Goal: Navigation & Orientation: Find specific page/section

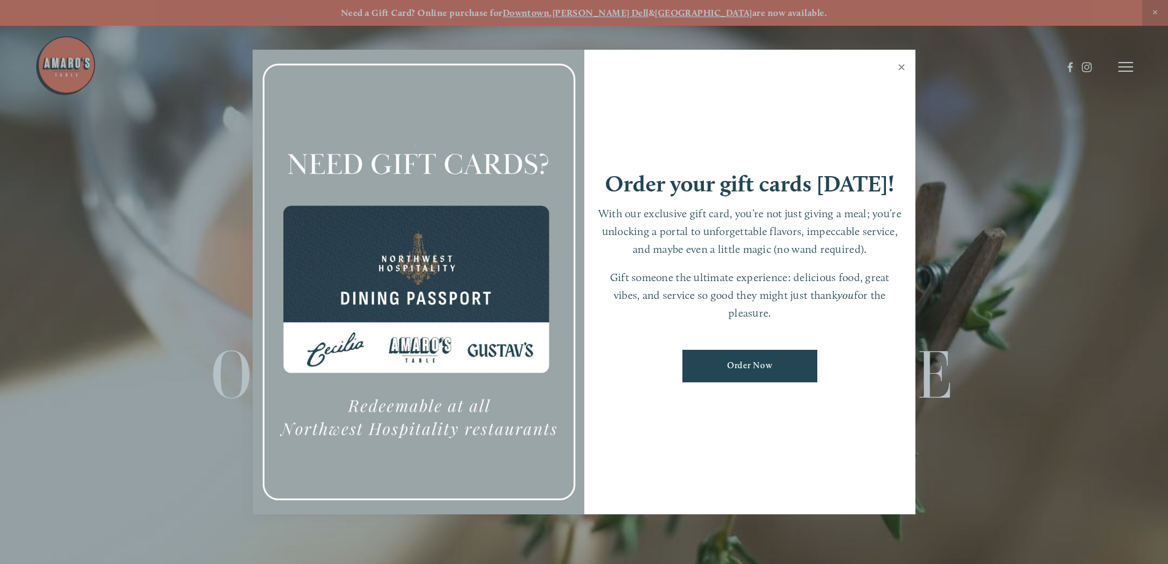
click at [905, 69] on link "Close" at bounding box center [902, 69] width 24 height 34
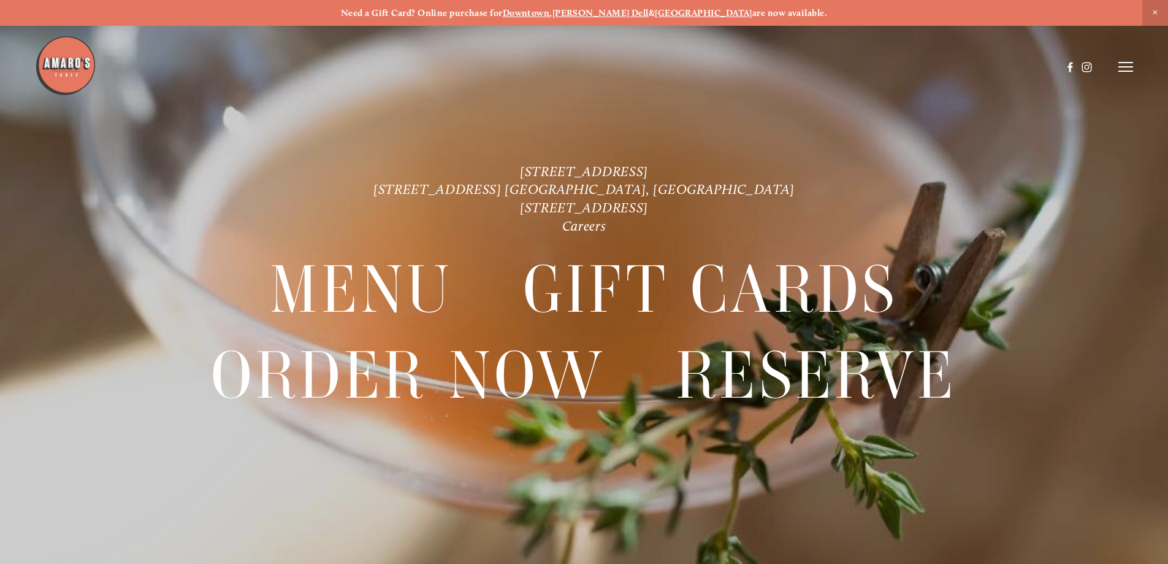
click at [675, 11] on strong "[GEOGRAPHIC_DATA]" at bounding box center [704, 12] width 98 height 11
click at [1132, 70] on icon at bounding box center [1126, 66] width 15 height 11
click at [865, 66] on span "Menu" at bounding box center [868, 67] width 25 height 12
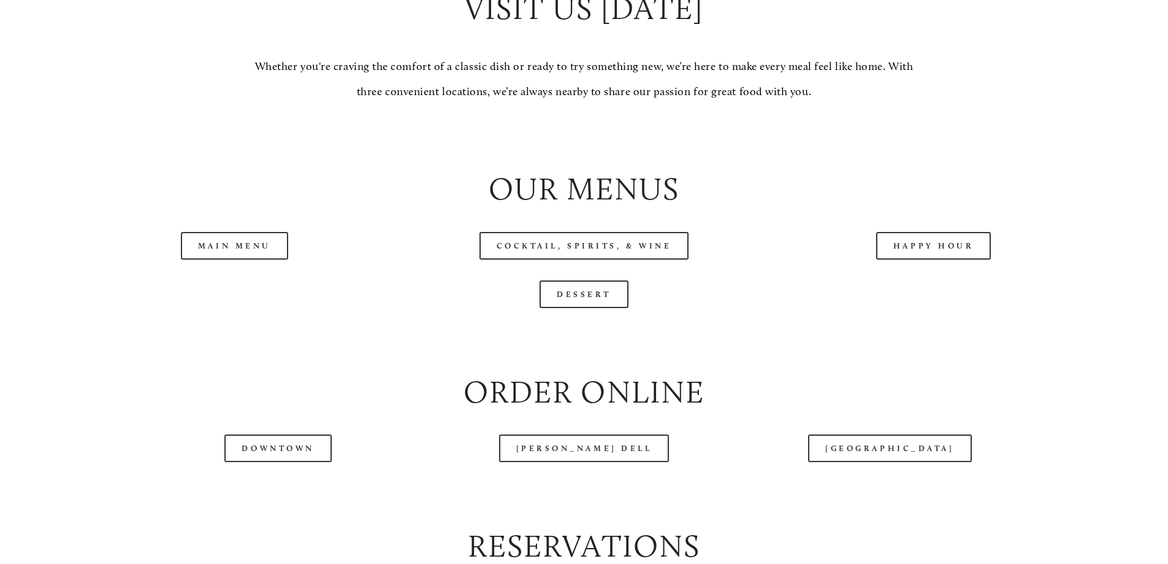
scroll to position [1327, 0]
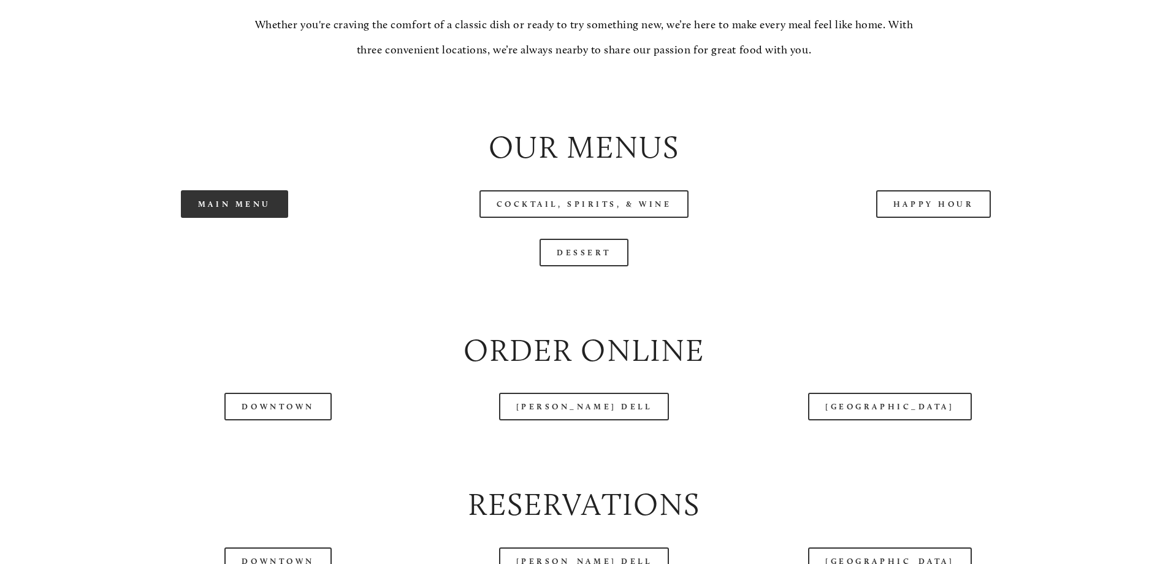
click at [249, 218] on link "Main Menu" at bounding box center [234, 204] width 107 height 28
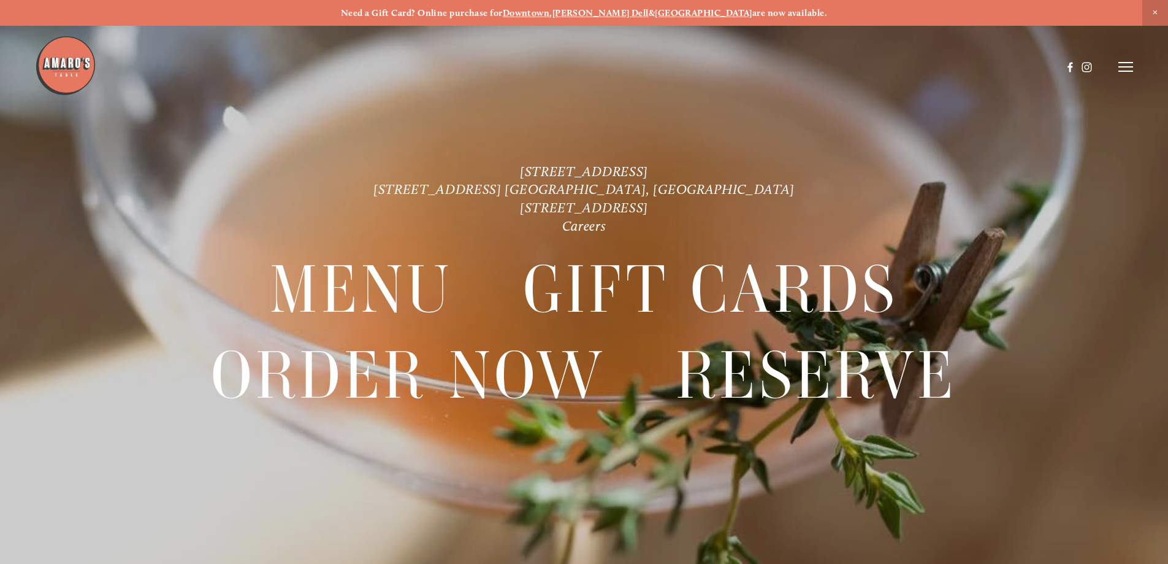
click at [1115, 67] on header "Menu Order Now Visit Gallery 0" at bounding box center [584, 67] width 1099 height 134
click at [1129, 69] on icon at bounding box center [1126, 66] width 15 height 11
click at [859, 64] on span "Menu" at bounding box center [868, 67] width 25 height 12
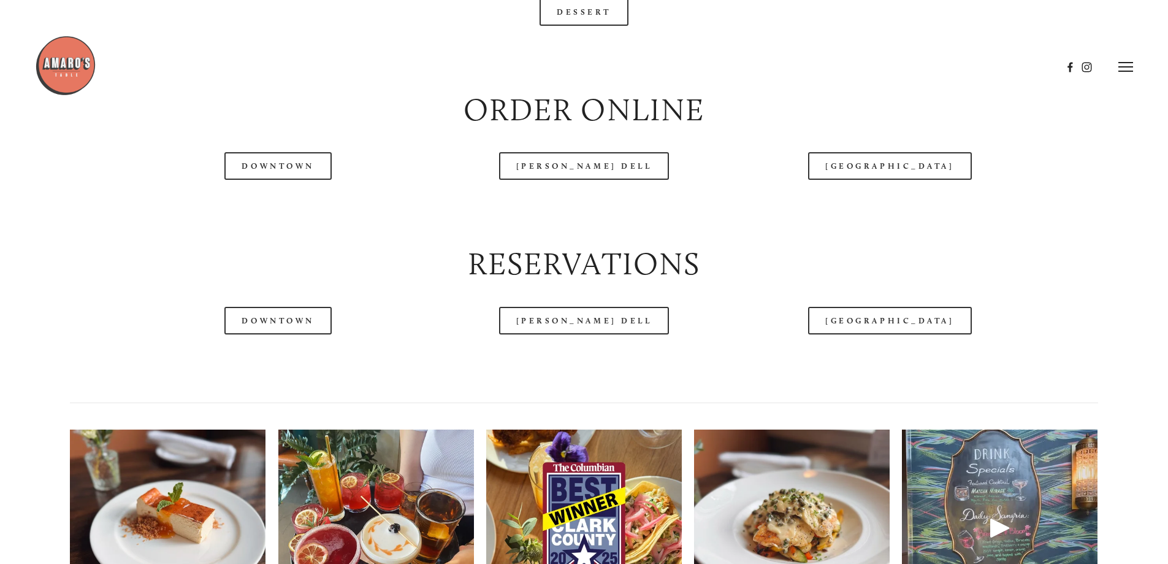
scroll to position [1476, 0]
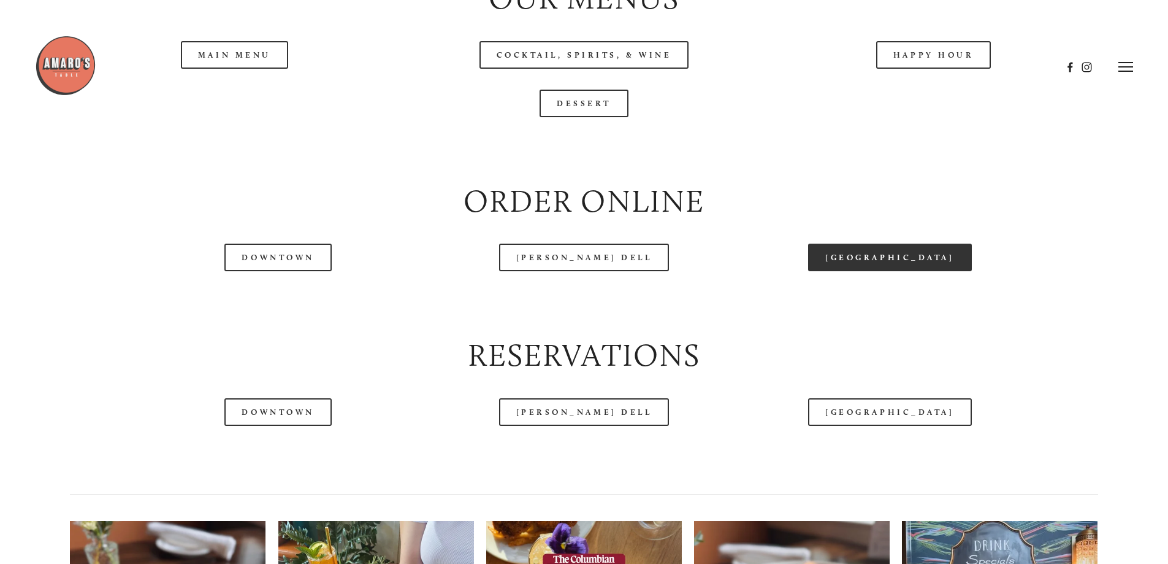
click at [907, 271] on link "[GEOGRAPHIC_DATA]" at bounding box center [889, 258] width 163 height 28
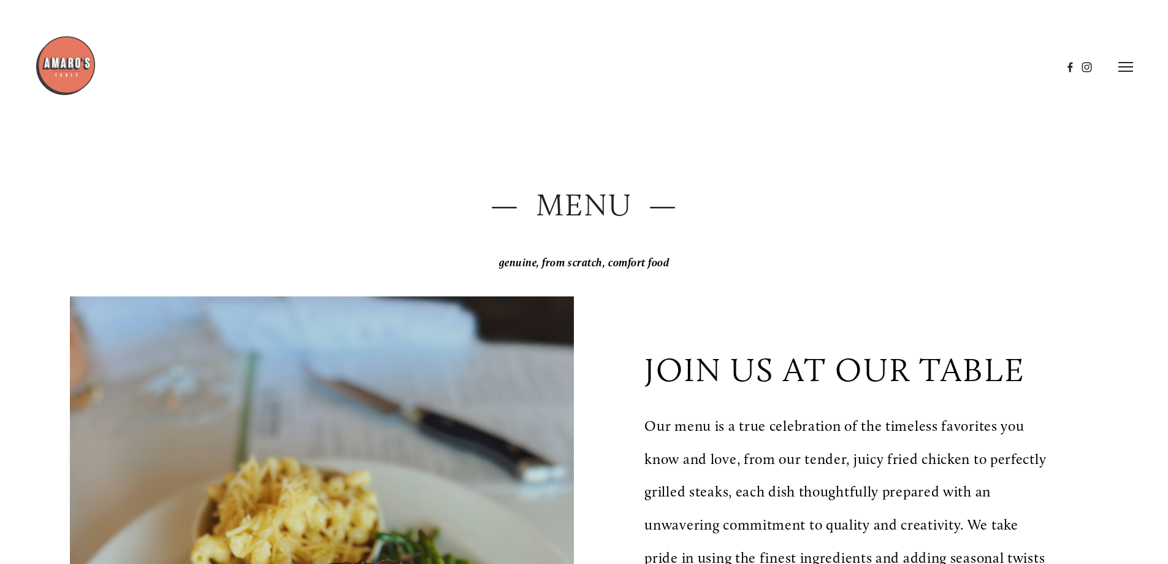
scroll to position [0, 0]
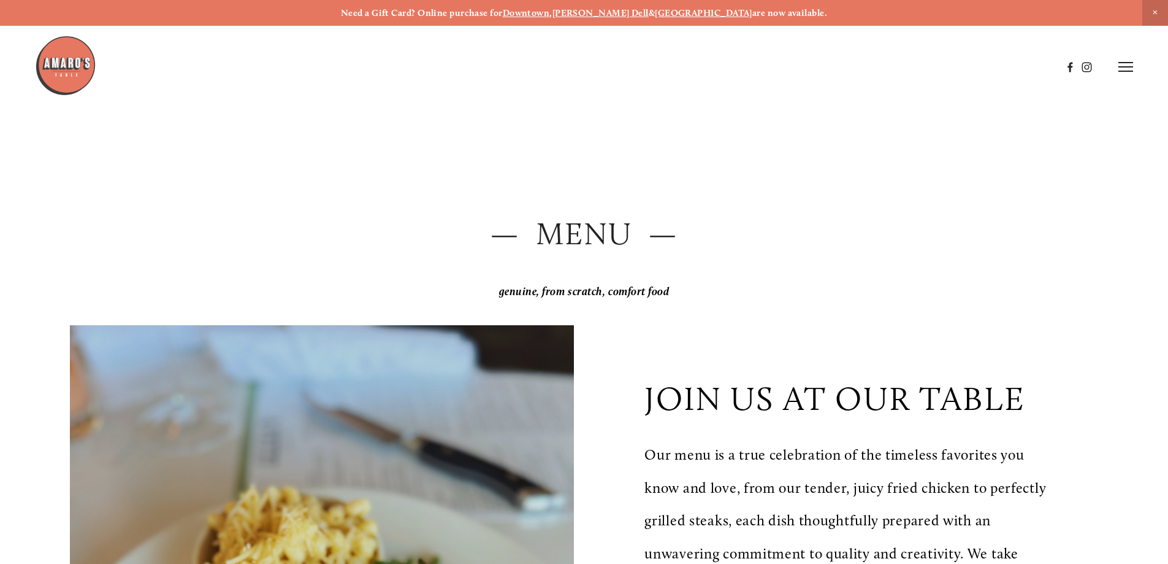
click at [1124, 75] on header "Menu Order Now Visit Gallery 0" at bounding box center [584, 67] width 1099 height 134
click at [1127, 66] on icon at bounding box center [1126, 66] width 15 height 11
click at [870, 68] on span "Menu" at bounding box center [868, 67] width 25 height 12
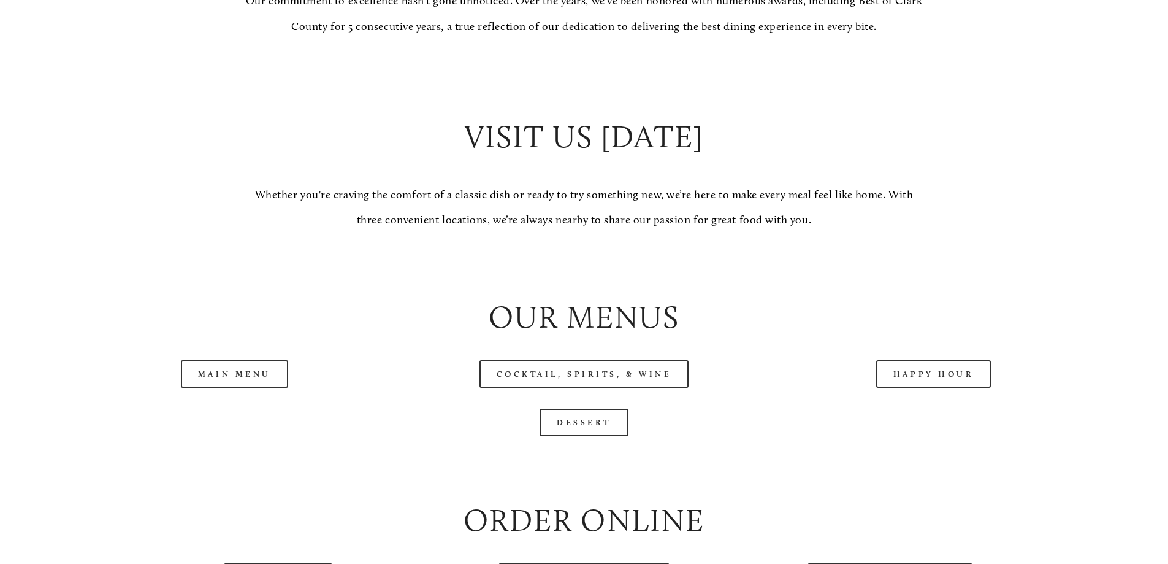
scroll to position [1252, 0]
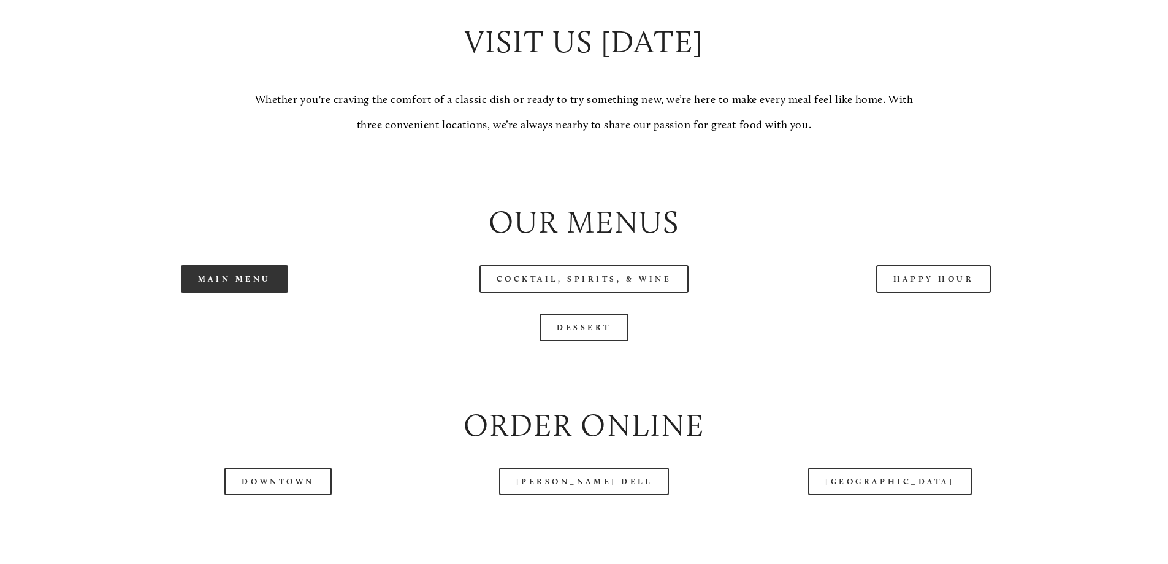
click at [217, 293] on link "Main Menu" at bounding box center [234, 279] width 107 height 28
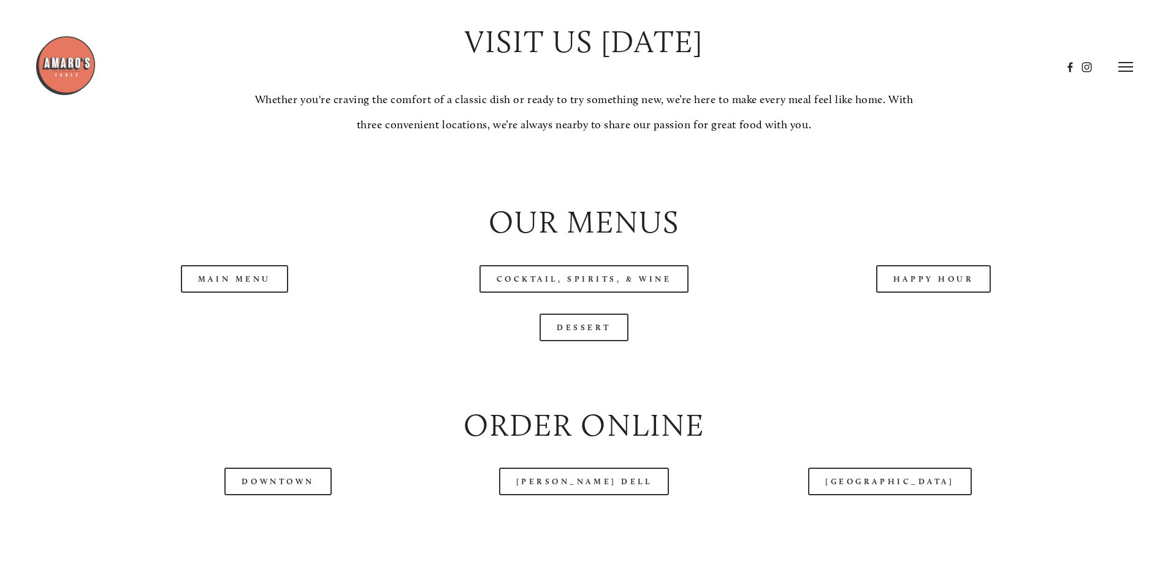
scroll to position [0, 0]
